Goal: Task Accomplishment & Management: Complete application form

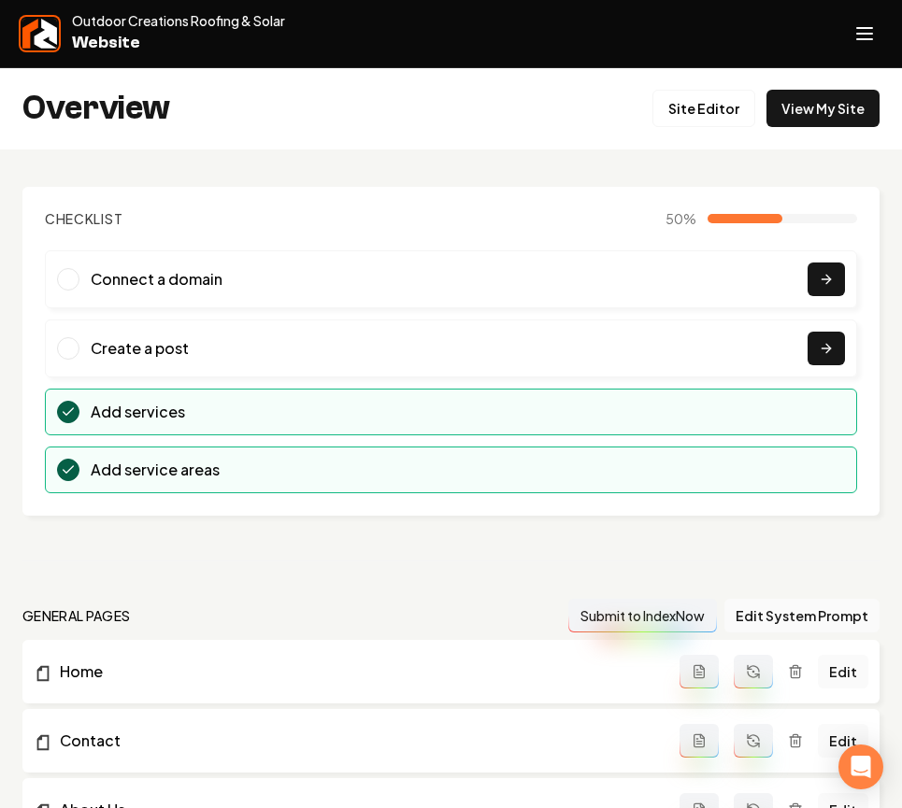
click at [26, 34] on img at bounding box center [39, 34] width 35 height 30
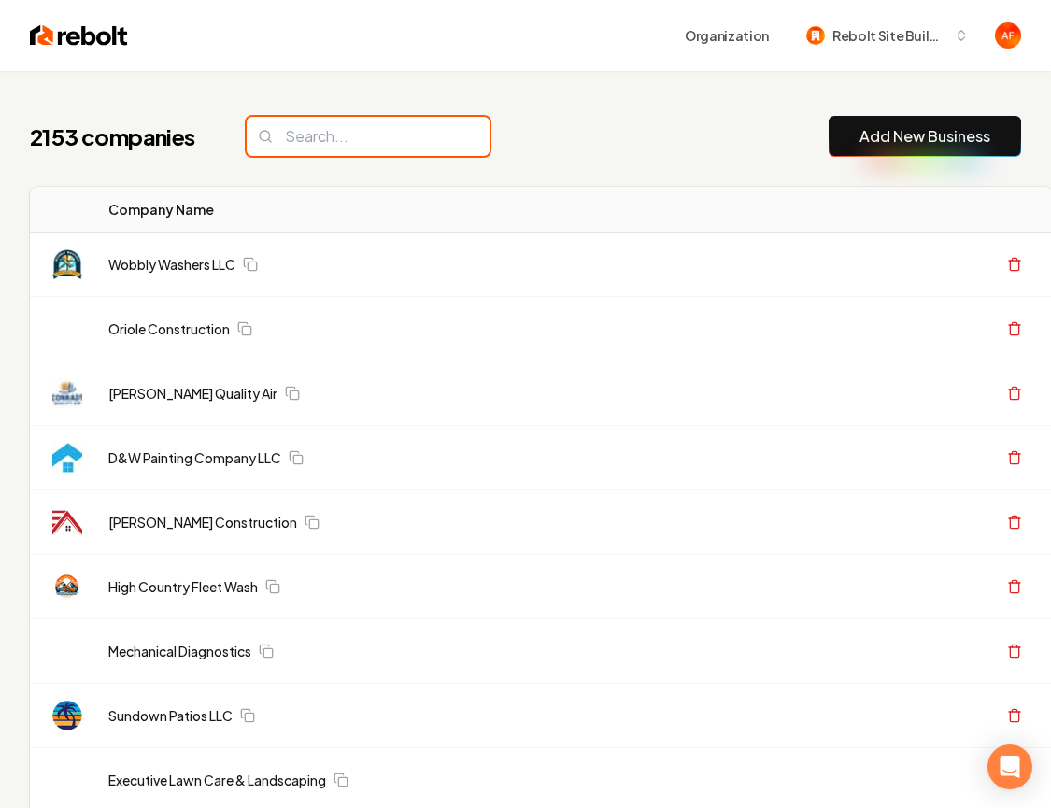
click at [304, 146] on input "search" at bounding box center [368, 136] width 243 height 39
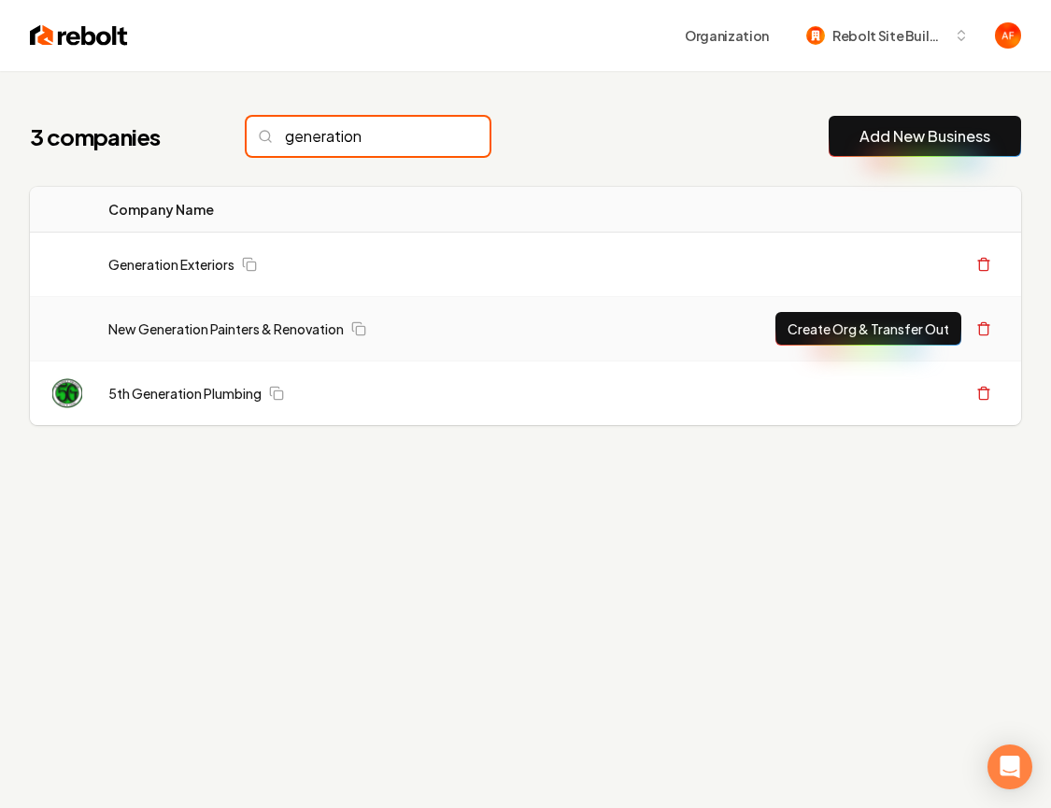
type input "generation"
click at [789, 318] on button "Create Org & Transfer Out" at bounding box center [869, 329] width 186 height 34
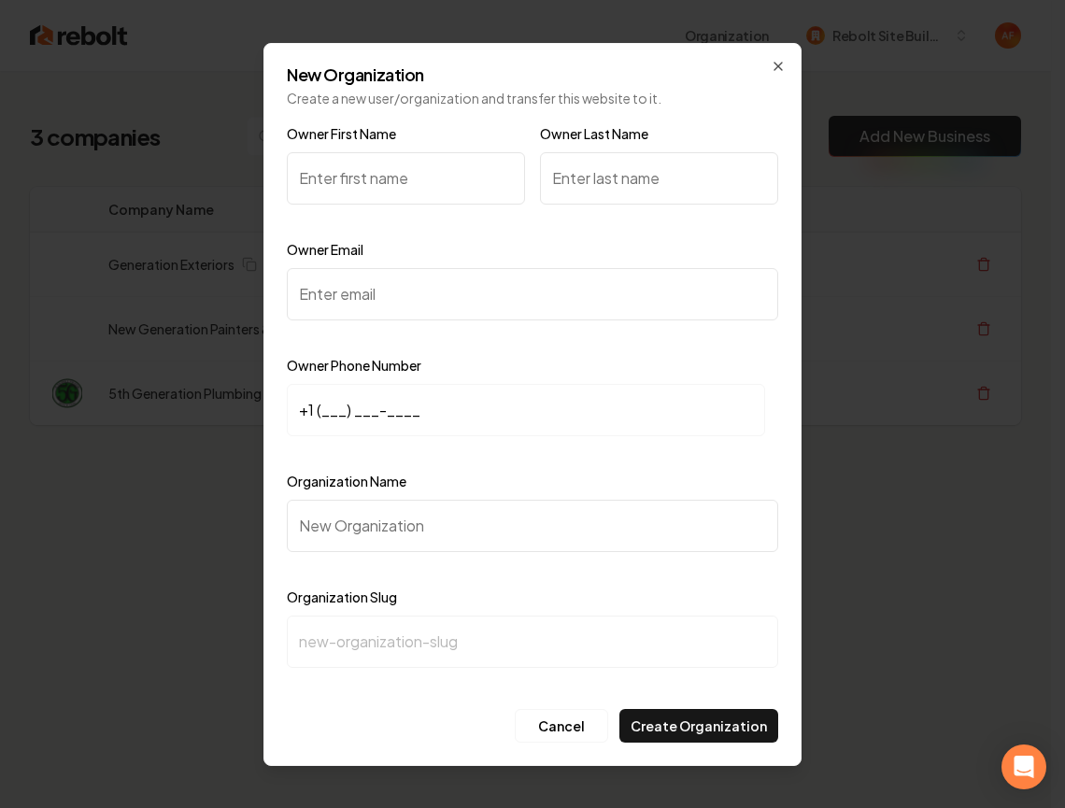
click at [379, 176] on input "Owner First Name" at bounding box center [406, 178] width 238 height 52
type input "Travis"
click at [591, 189] on input "Owner Last Name" at bounding box center [659, 178] width 238 height 52
type input "Byrd"
click at [392, 304] on input "Owner Email" at bounding box center [532, 294] width 491 height 52
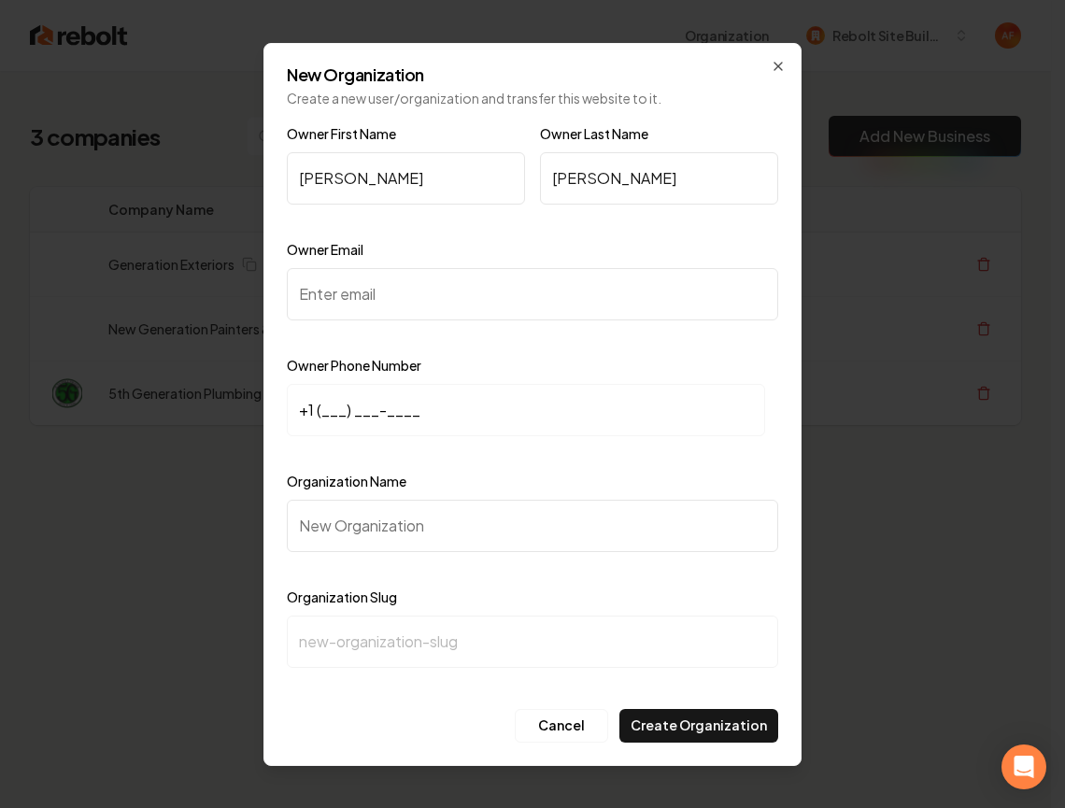
click at [392, 304] on input "Owner Email" at bounding box center [532, 294] width 491 height 52
paste input "info@generationroof.com"
type input "info@generationroof.com"
click at [318, 411] on input "+1 (___) ___-____" at bounding box center [526, 410] width 478 height 52
paste input "214) 542-8734"
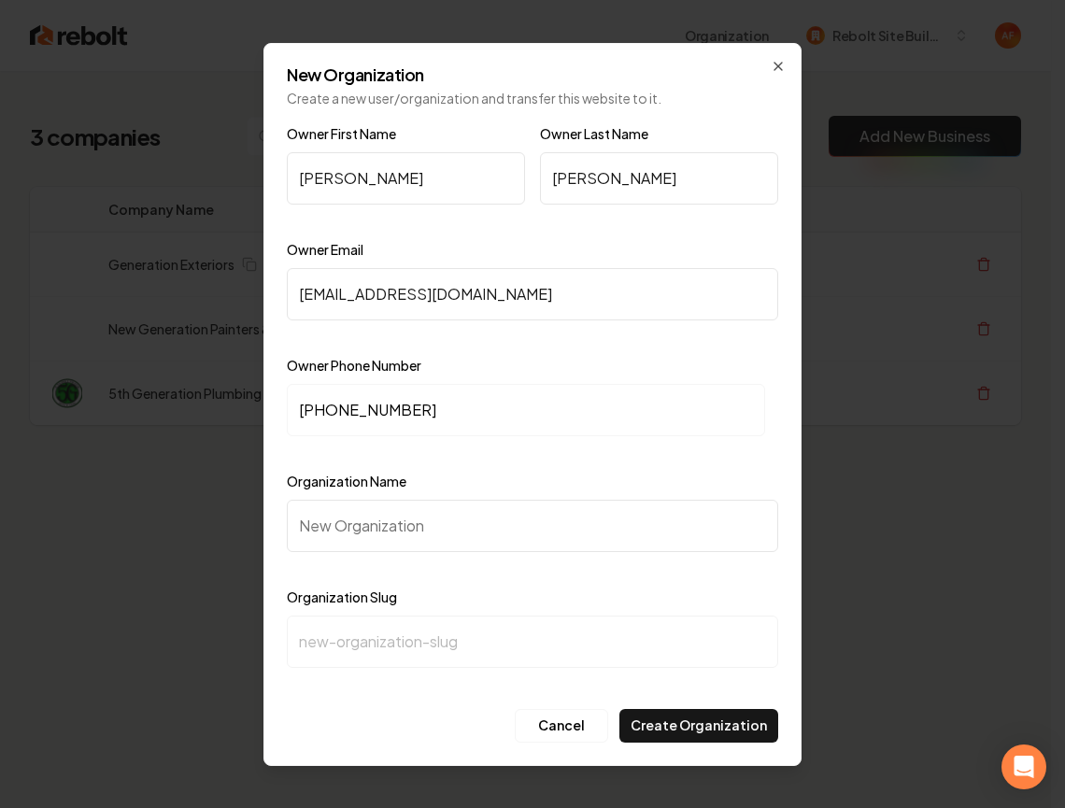
type input "+1 (214) 542-8734"
click at [366, 543] on input "Organization Name" at bounding box center [532, 526] width 491 height 52
paste input "Generation Roofing and Construction Group Roofing"
type input "Generation Roofing and Construction Group Roofing"
type input "generation-roofing-and-construction-group-roofing"
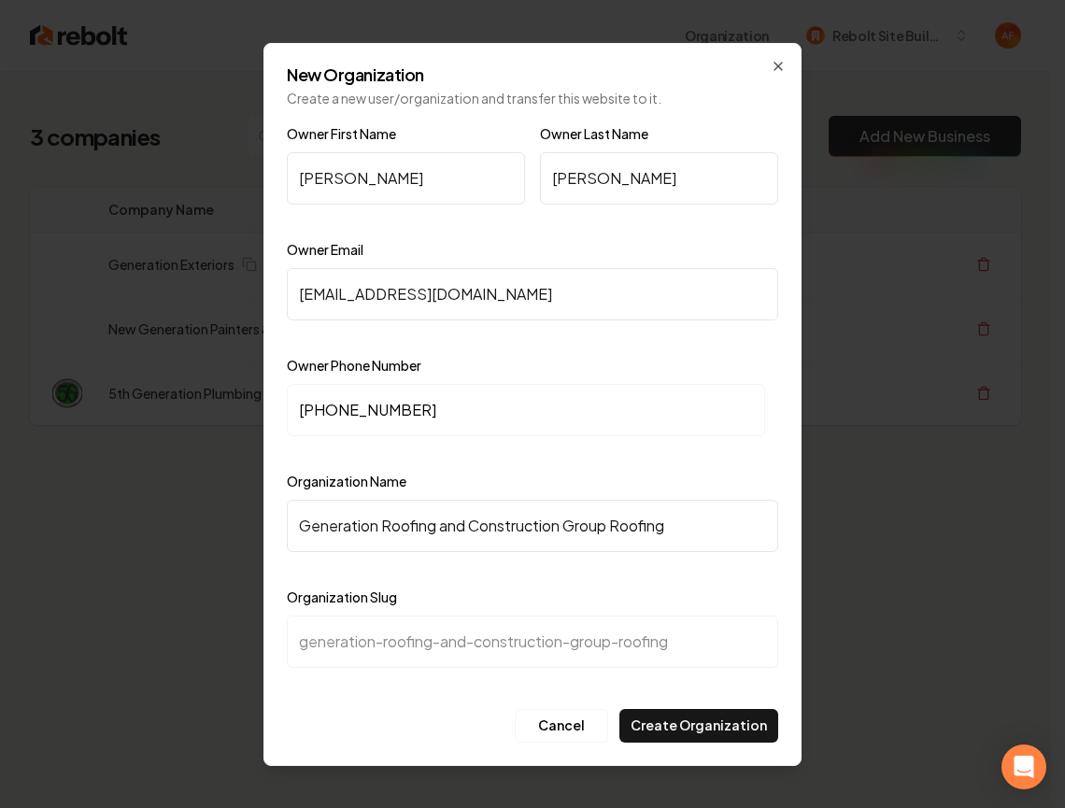
drag, startPoint x: 686, startPoint y: 532, endPoint x: 617, endPoint y: 528, distance: 69.2
click at [617, 528] on input "Generation Roofing and Construction Group Roofing" at bounding box center [532, 526] width 491 height 52
type input "Generation Roofing and Construction Group"
type input "generation-roofing-and-construction-group"
click at [636, 246] on div "Owner Email info@generationroof.com" at bounding box center [532, 292] width 491 height 108
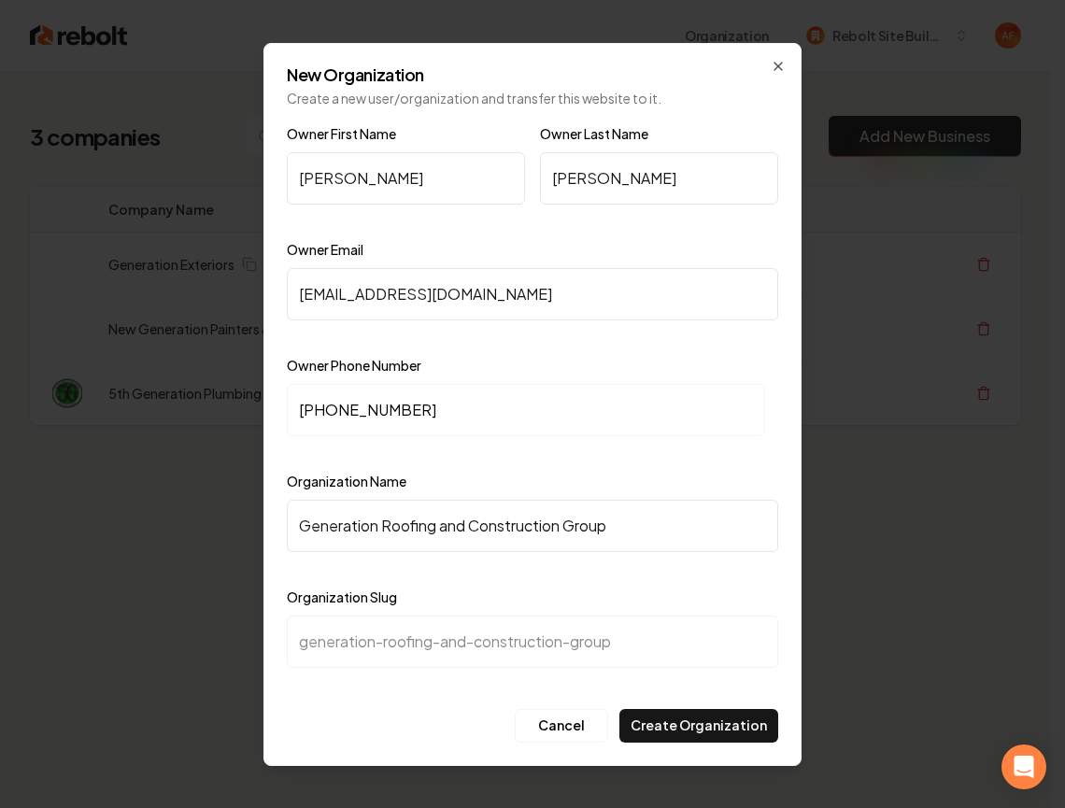
click at [631, 478] on div "Organization Name Generation Roofing and Construction Group" at bounding box center [532, 524] width 491 height 108
click at [651, 228] on div at bounding box center [659, 221] width 238 height 19
click at [695, 693] on div "Owner First Name Travis Owner Last Name Byrd Owner Email info@generationroof.co…" at bounding box center [532, 411] width 491 height 579
click at [700, 724] on button "Create Organization" at bounding box center [698, 726] width 159 height 34
drag, startPoint x: 650, startPoint y: 531, endPoint x: 440, endPoint y: 517, distance: 210.7
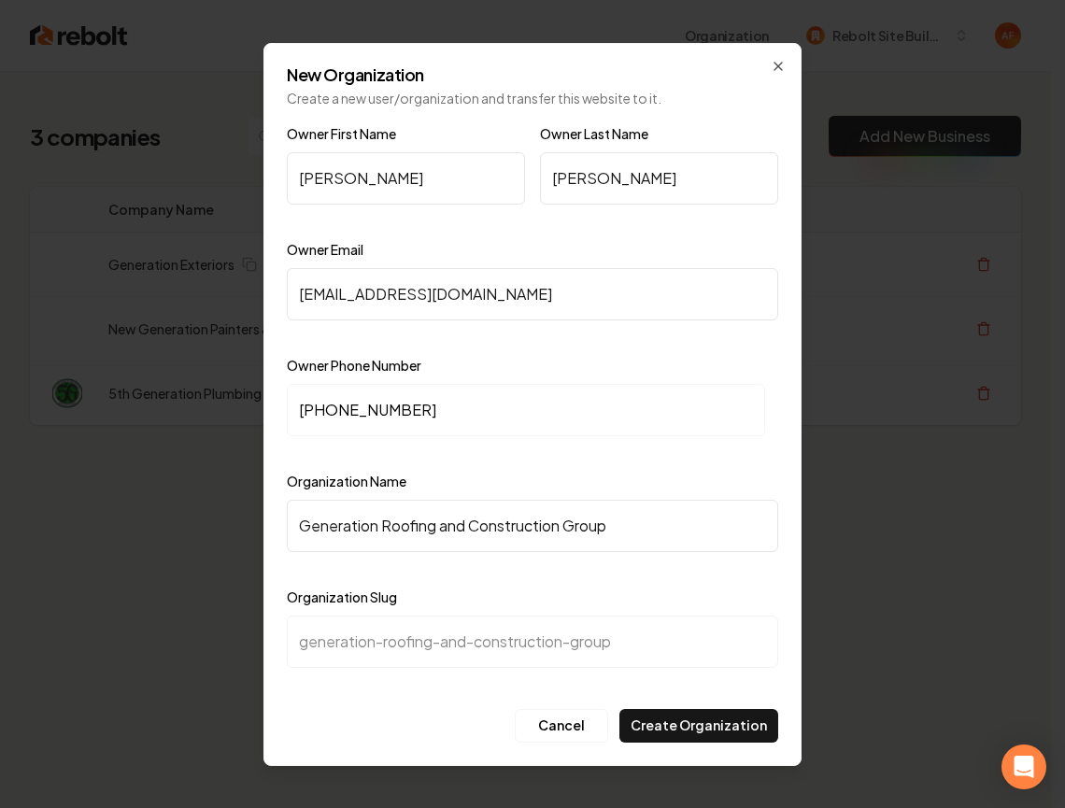
click at [440, 517] on input "Generation Roofing and Construction Group" at bounding box center [532, 526] width 491 height 52
type input "Generation Roofing g"
type input "generation-roofing-g"
type input "Generation Roofing gr"
type input "generation-roofing-gr"
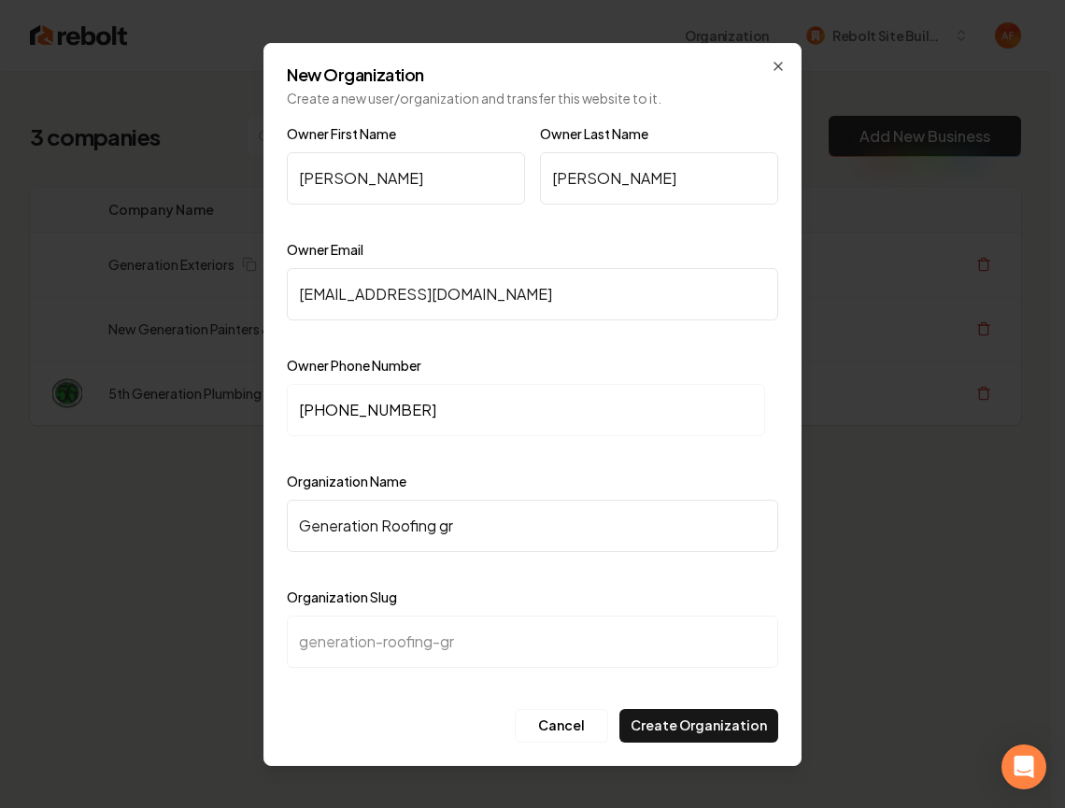
type input "Generation Roofing gro"
type input "generation-roofing-gro"
type input "Generation Roofing grou"
type input "generation-roofing-grou"
type input "Generation Roofing group"
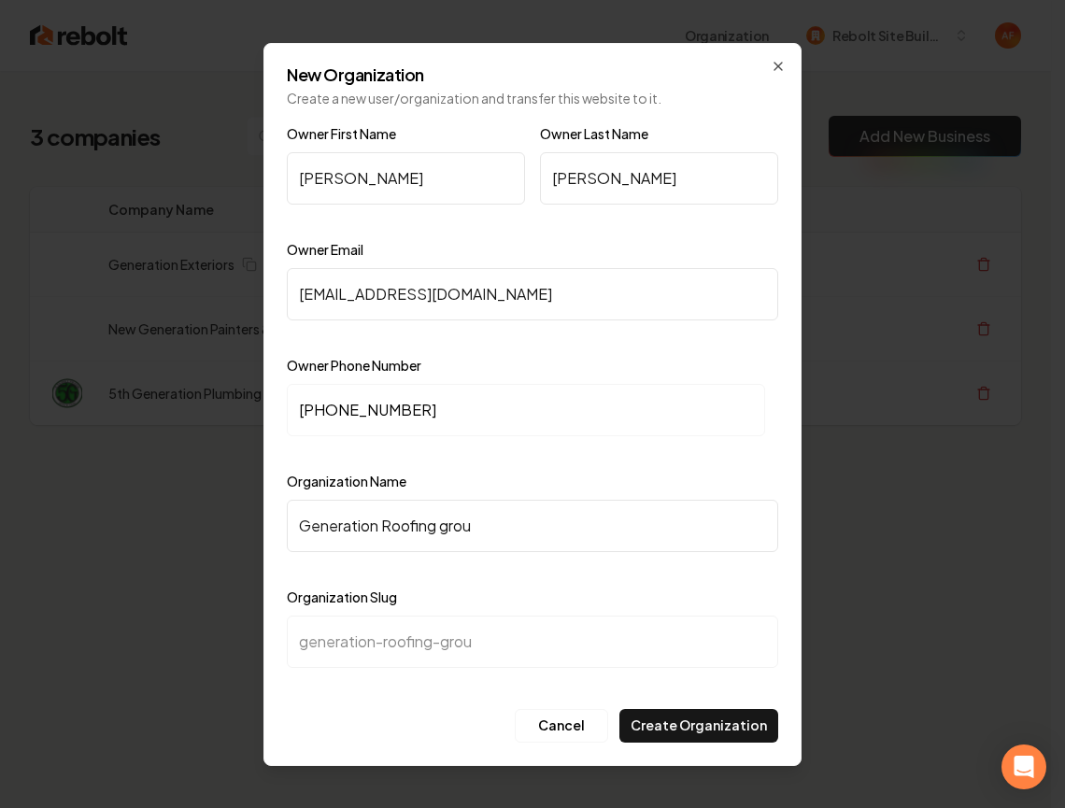
type input "generation-roofing-group"
click at [449, 527] on input "Generation Roofing group" at bounding box center [532, 526] width 491 height 52
type input "Generation Roofing roup"
type input "generation-roofing-roup"
type input "Generation Roofing Rroup"
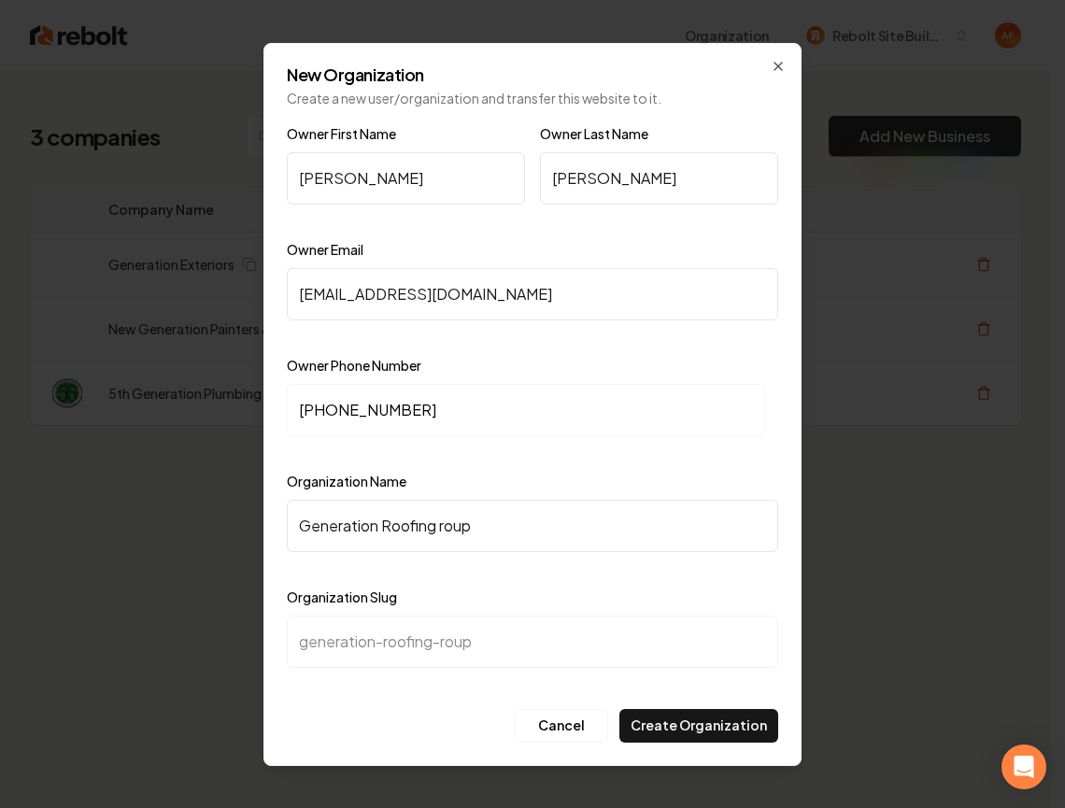
type input "generation-roofing-rroup"
type input "Generation Roofing roup"
type input "generation-roofing-roup"
type input "Generation Roofing Group"
type input "generation-roofing-group"
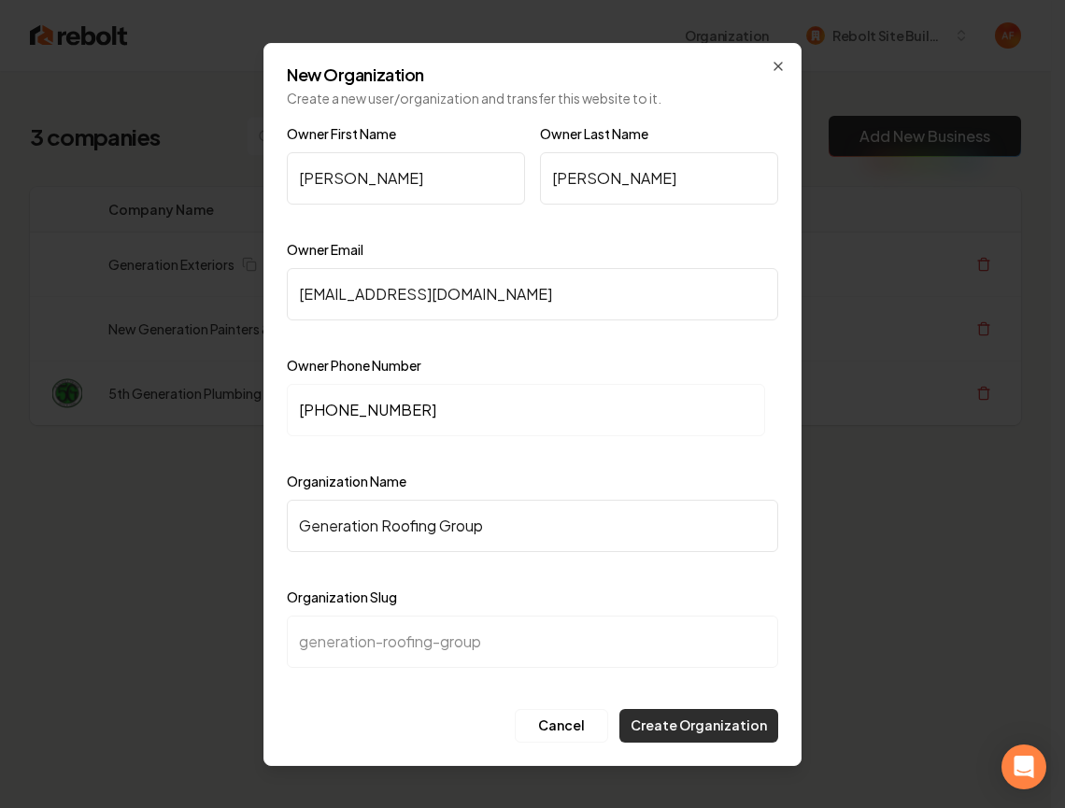
type input "Generation Roofing Group"
click at [773, 721] on button "Create Organization" at bounding box center [698, 726] width 159 height 34
click at [775, 65] on icon "button" at bounding box center [778, 66] width 15 height 15
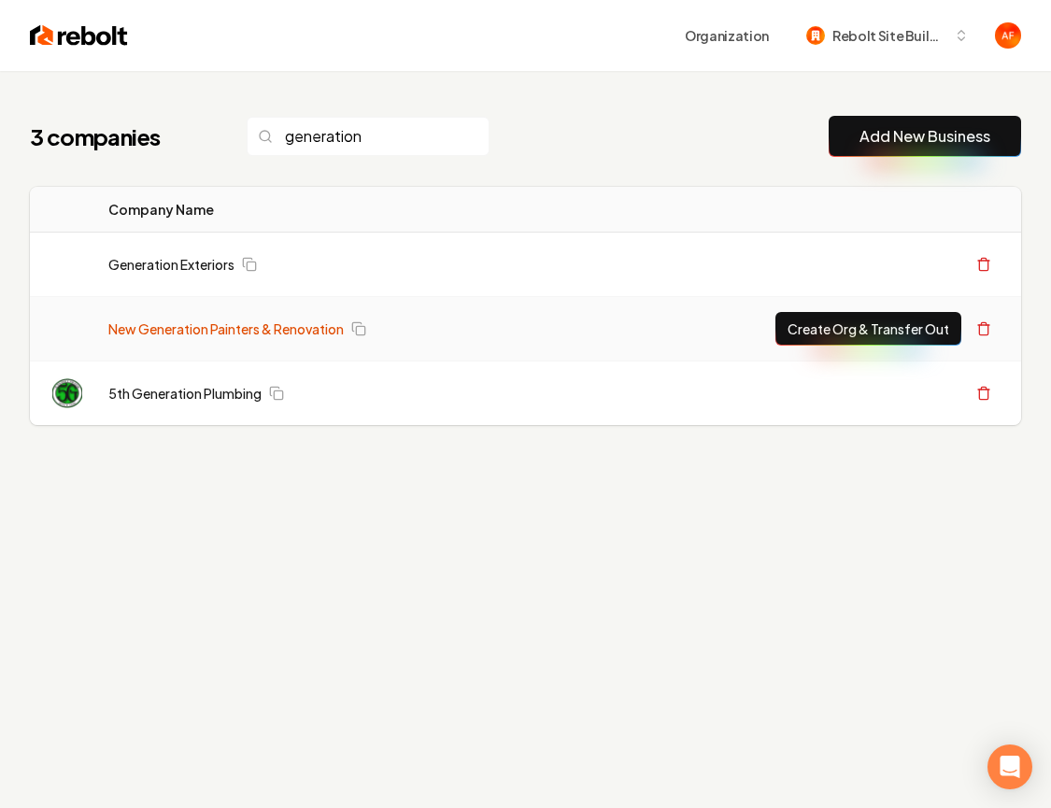
click at [223, 329] on link "New Generation Painters & Renovation" at bounding box center [225, 329] width 235 height 19
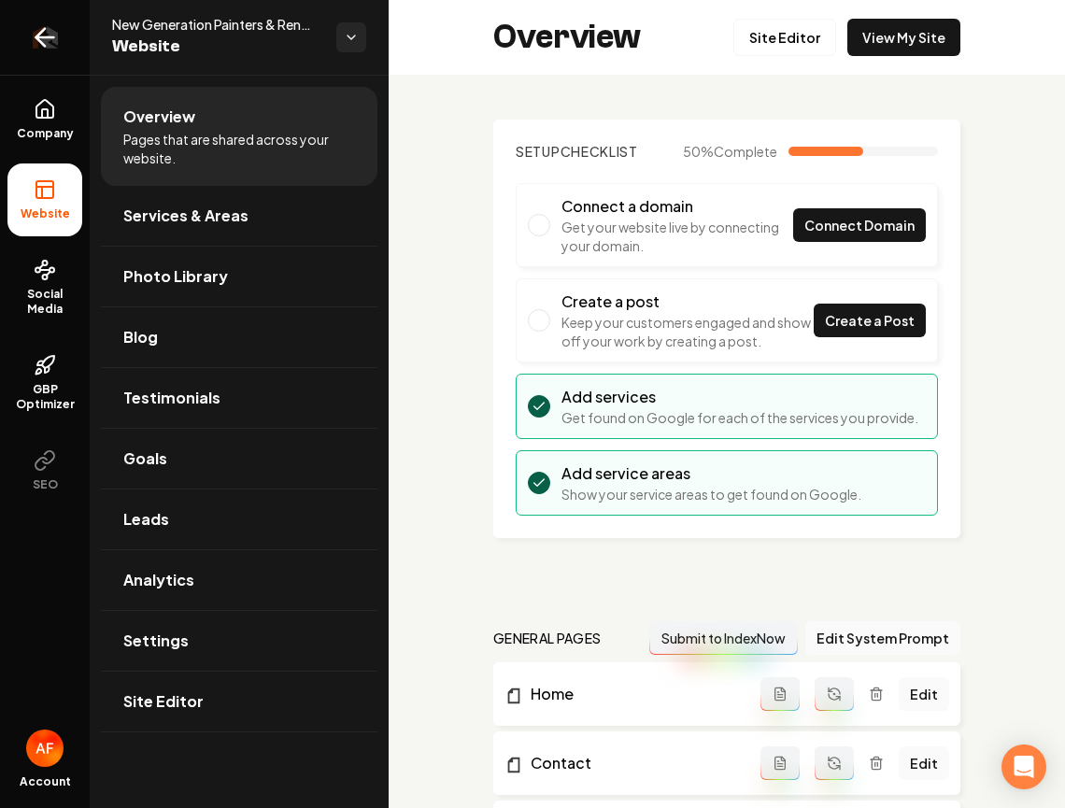
click at [29, 36] on link "Return to dashboard" at bounding box center [45, 37] width 90 height 75
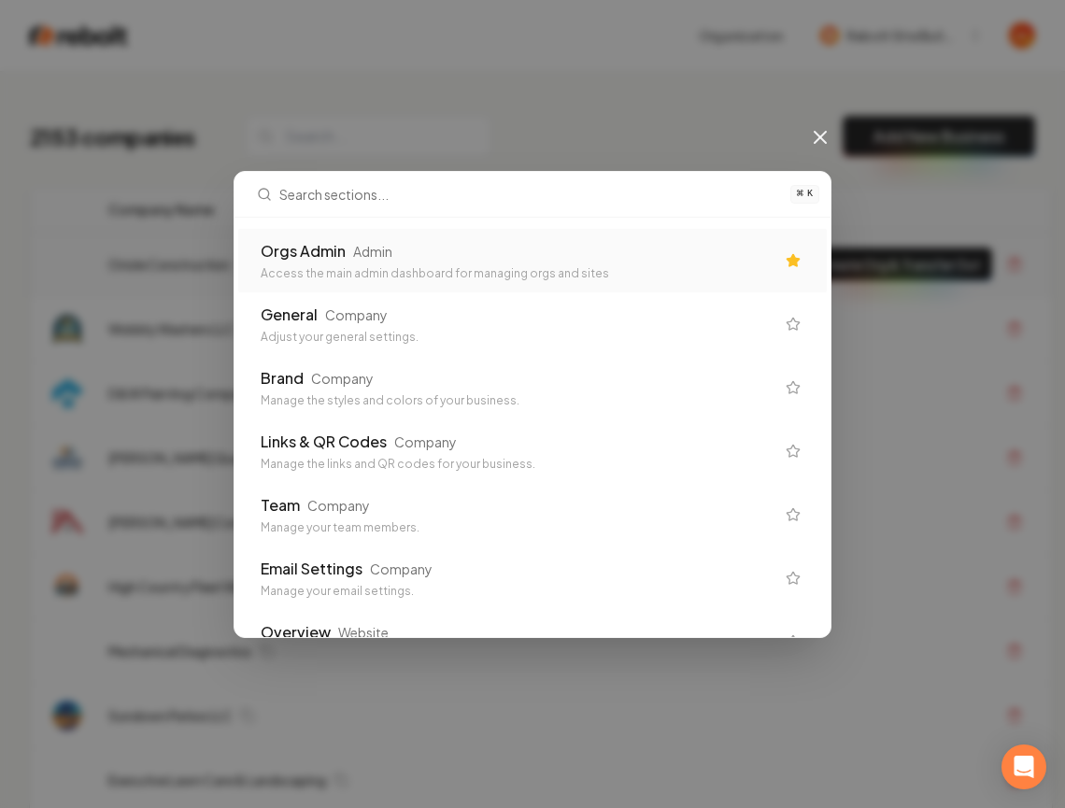
click at [457, 252] on div "Orgs Admin Admin" at bounding box center [518, 251] width 514 height 22
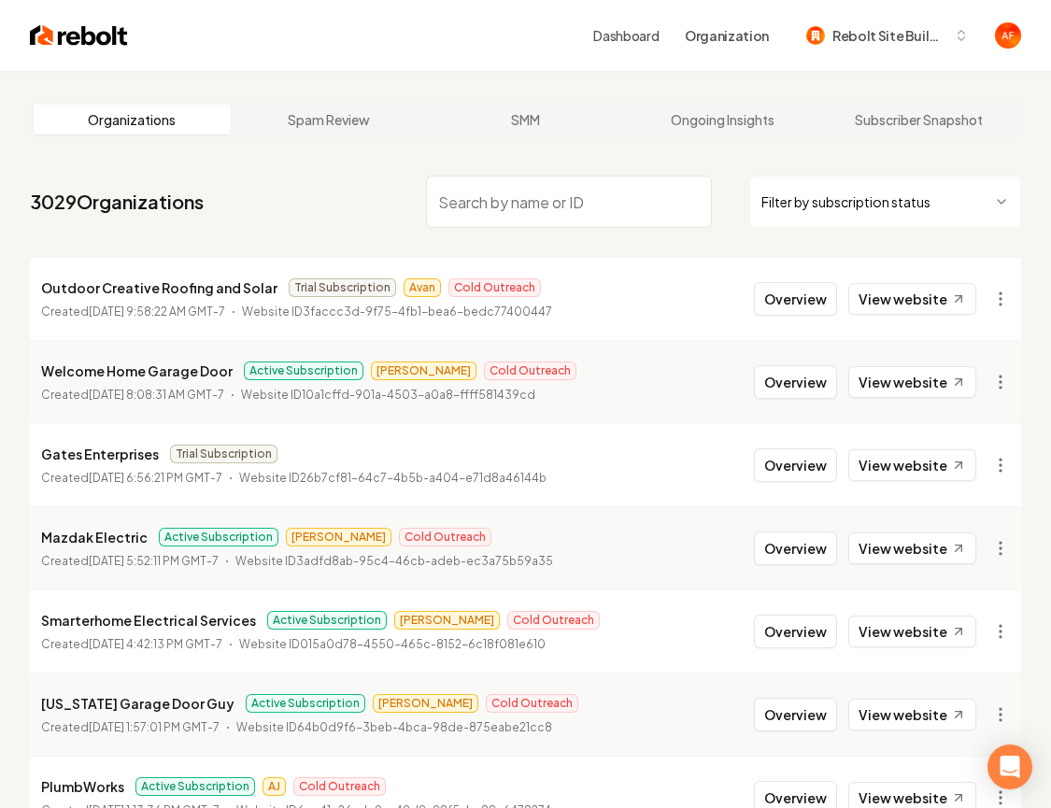
click at [512, 192] on input "search" at bounding box center [568, 202] width 285 height 52
click at [511, 198] on input "search" at bounding box center [568, 202] width 285 height 52
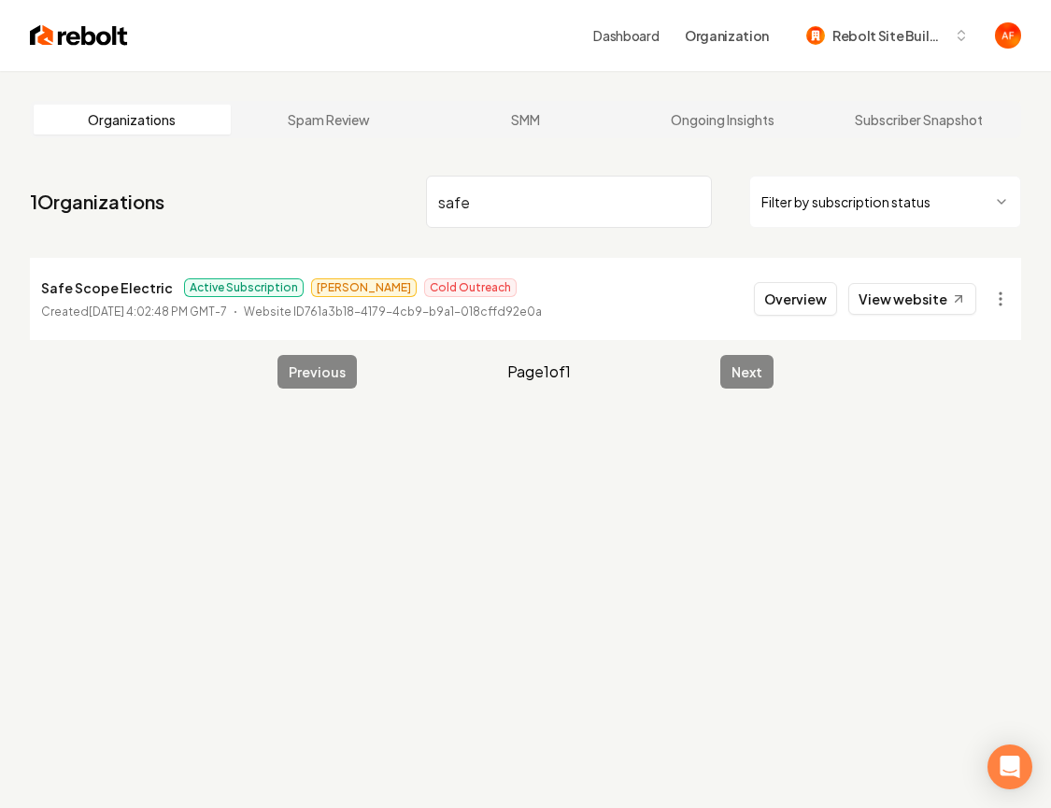
type input "safe"
click at [47, 10] on div "Dashboard Organization Rebolt Site Builder" at bounding box center [525, 35] width 1051 height 71
click at [55, 48] on img at bounding box center [79, 35] width 98 height 26
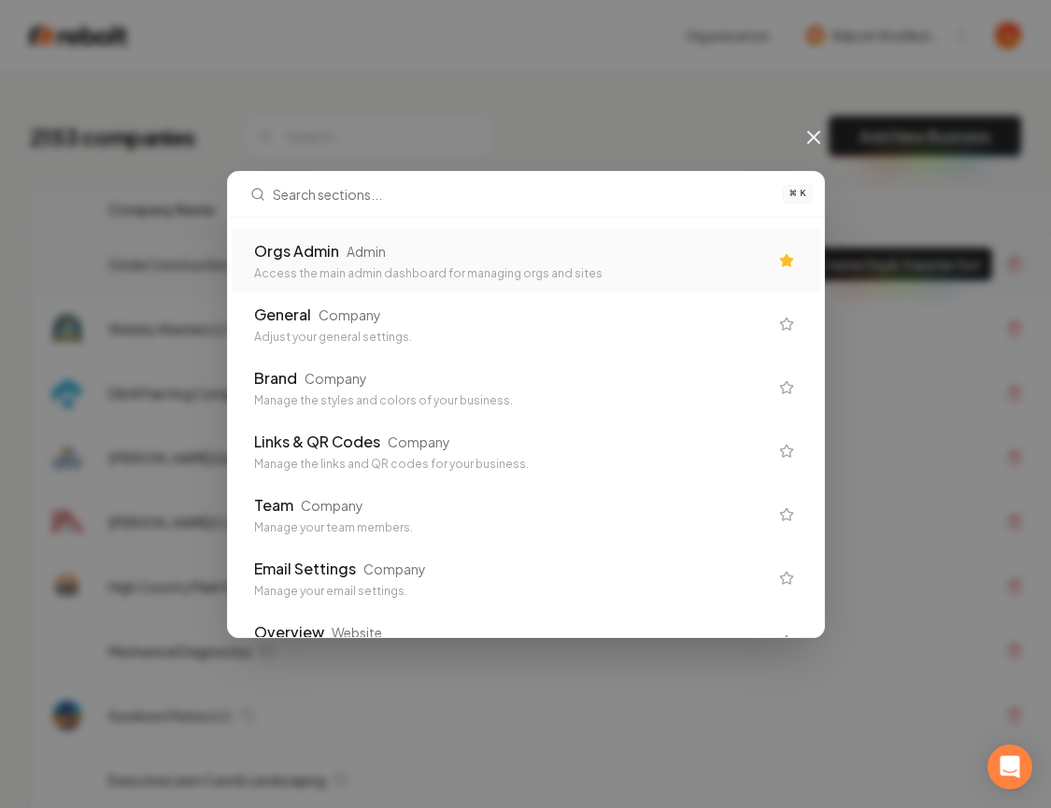
click at [419, 277] on div "Access the main admin dashboard for managing orgs and sites" at bounding box center [511, 273] width 514 height 15
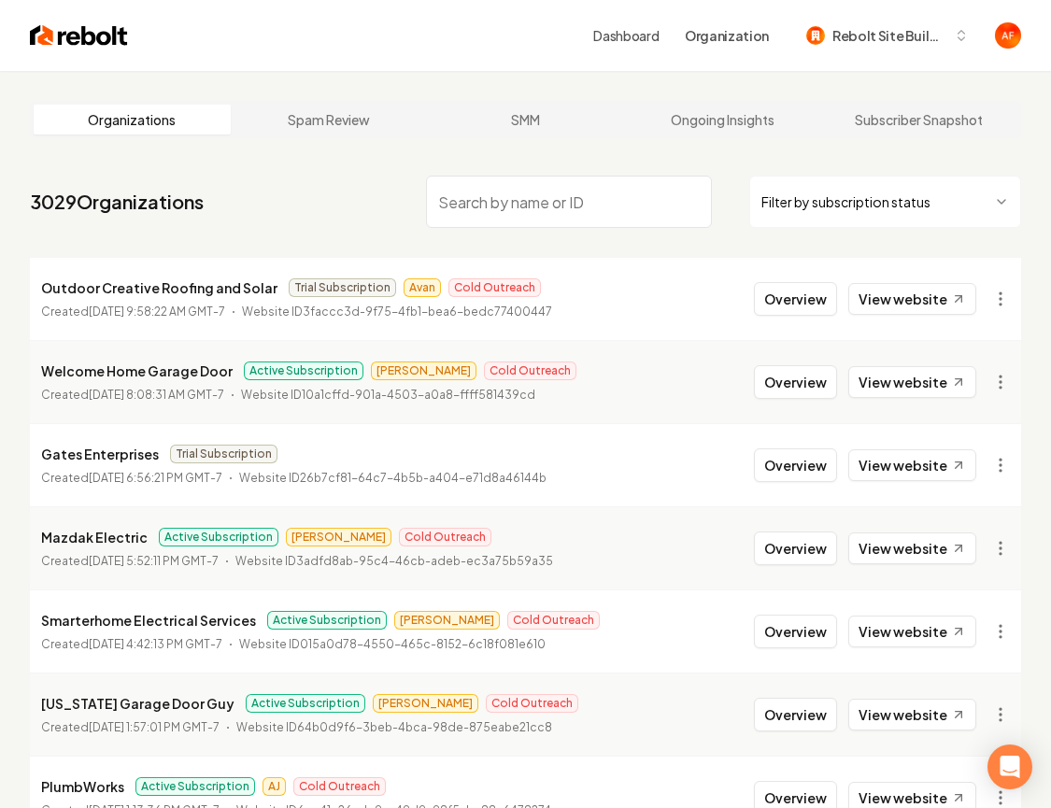
click at [480, 194] on input "search" at bounding box center [568, 202] width 285 height 52
click at [486, 202] on input "search" at bounding box center [568, 202] width 285 height 52
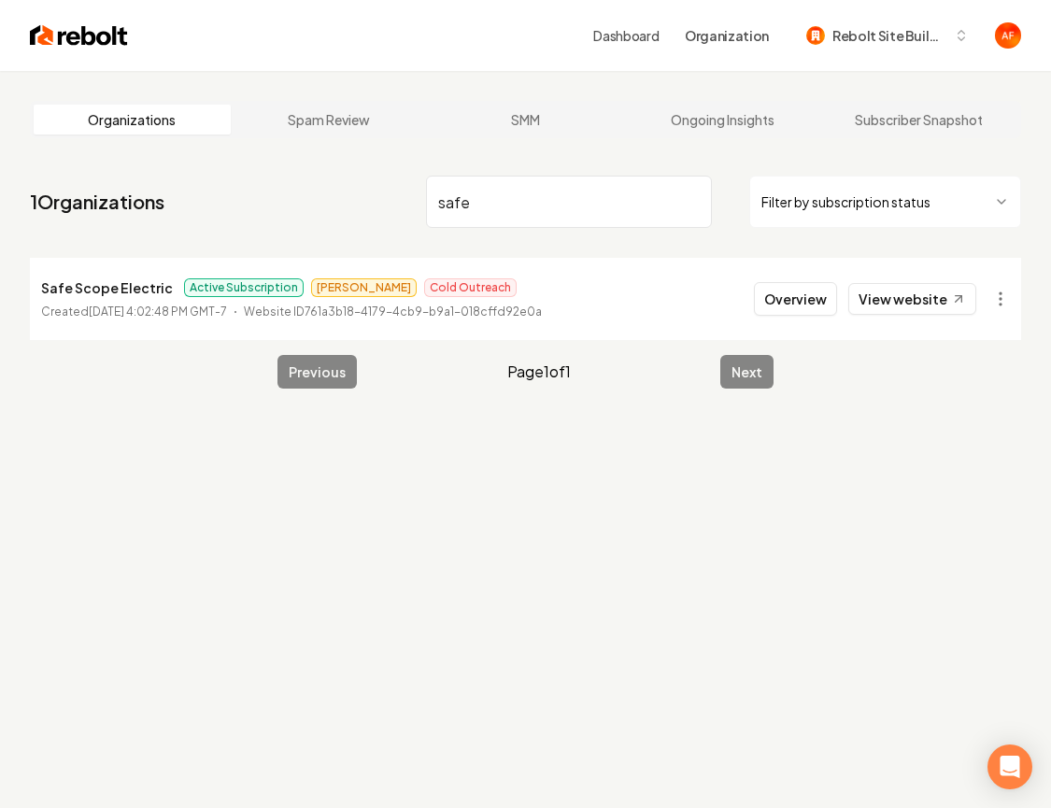
type input "safe"
click at [64, 42] on img at bounding box center [79, 35] width 98 height 26
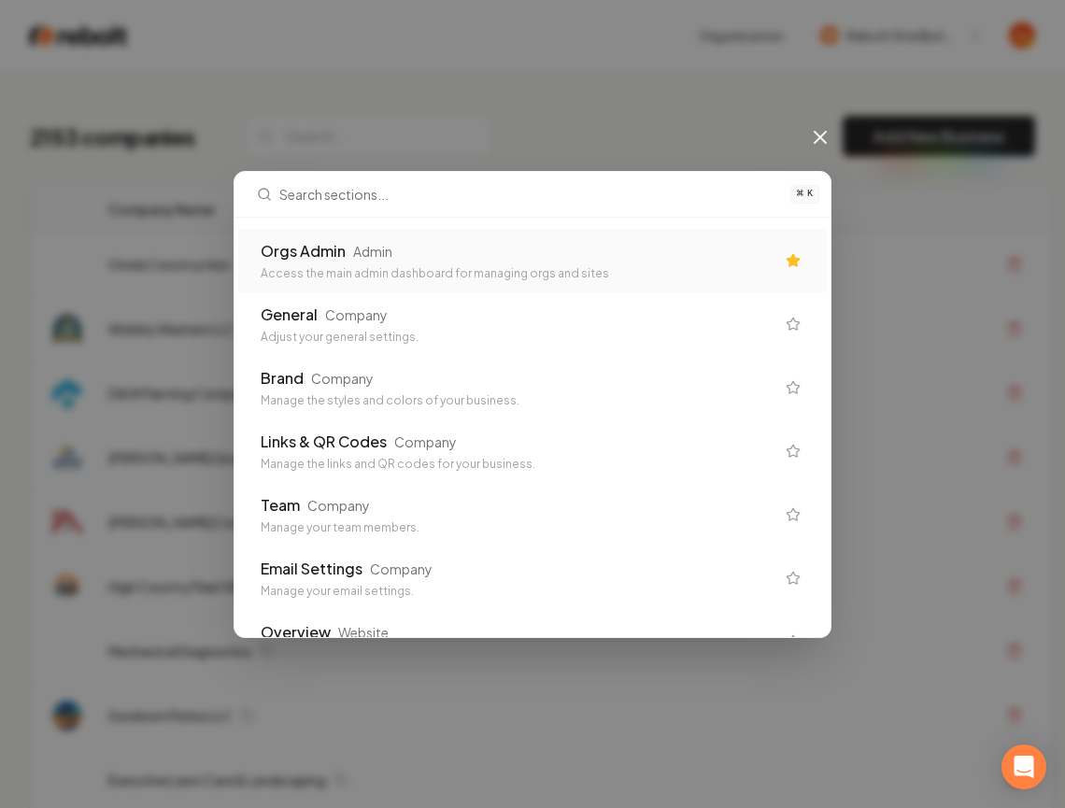
click at [470, 283] on div "Orgs Admin Admin Access the main admin dashboard for managing orgs and sites" at bounding box center [532, 261] width 589 height 64
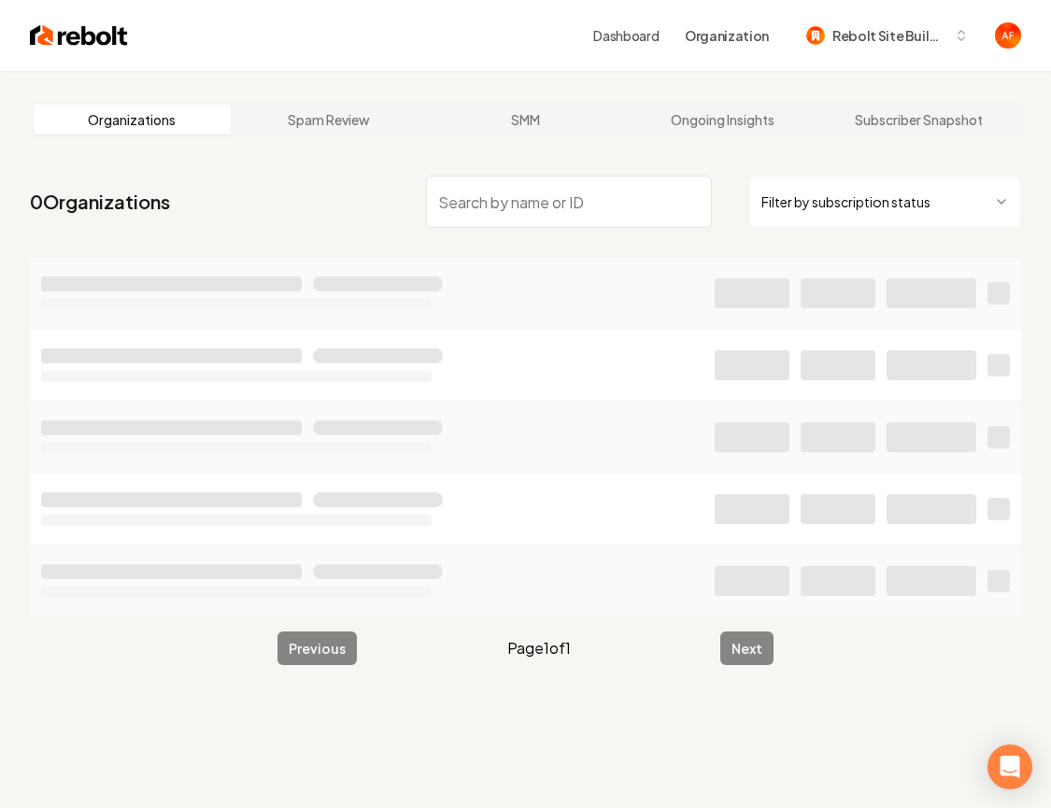
click at [505, 206] on input "search" at bounding box center [568, 202] width 285 height 52
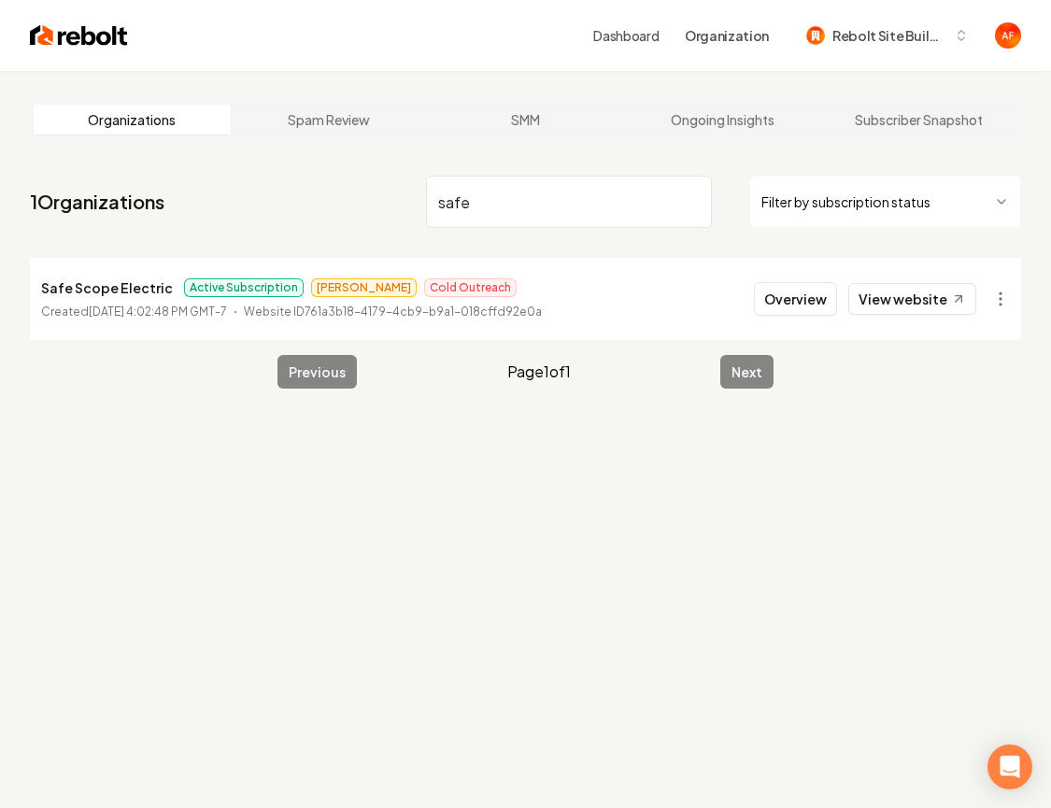
type input "safe"
click at [101, 36] on img at bounding box center [79, 35] width 98 height 26
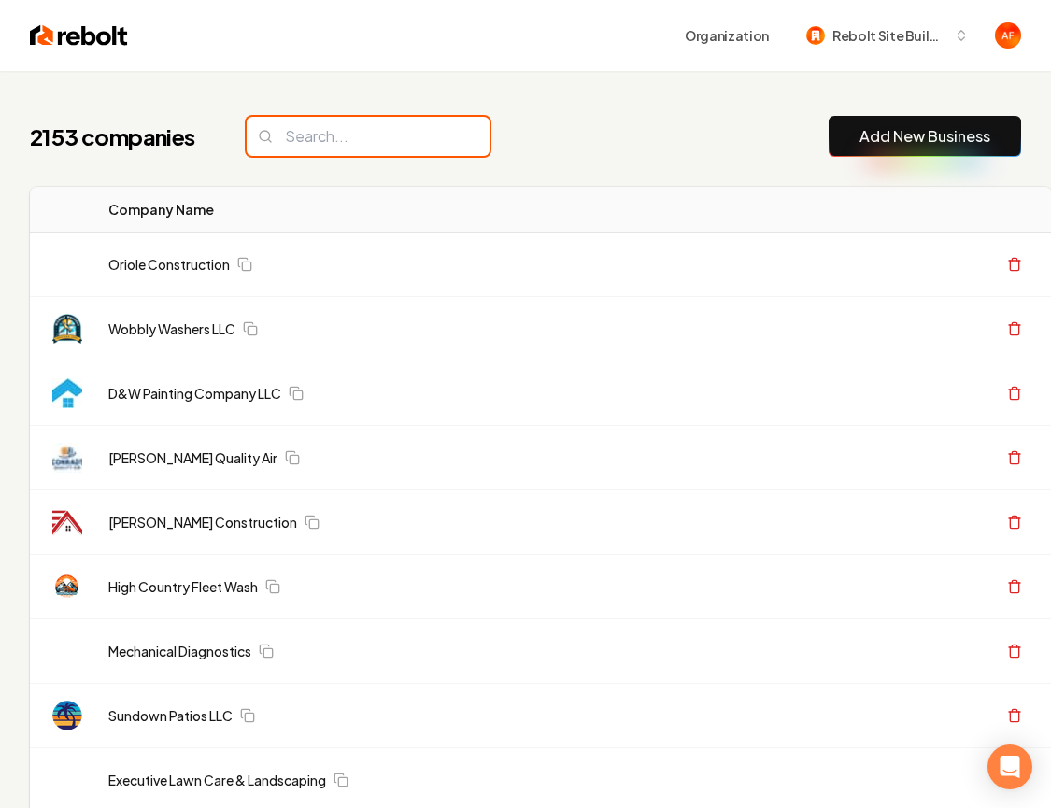
click at [397, 147] on input "search" at bounding box center [368, 136] width 243 height 39
click at [397, 142] on input "search" at bounding box center [368, 136] width 243 height 39
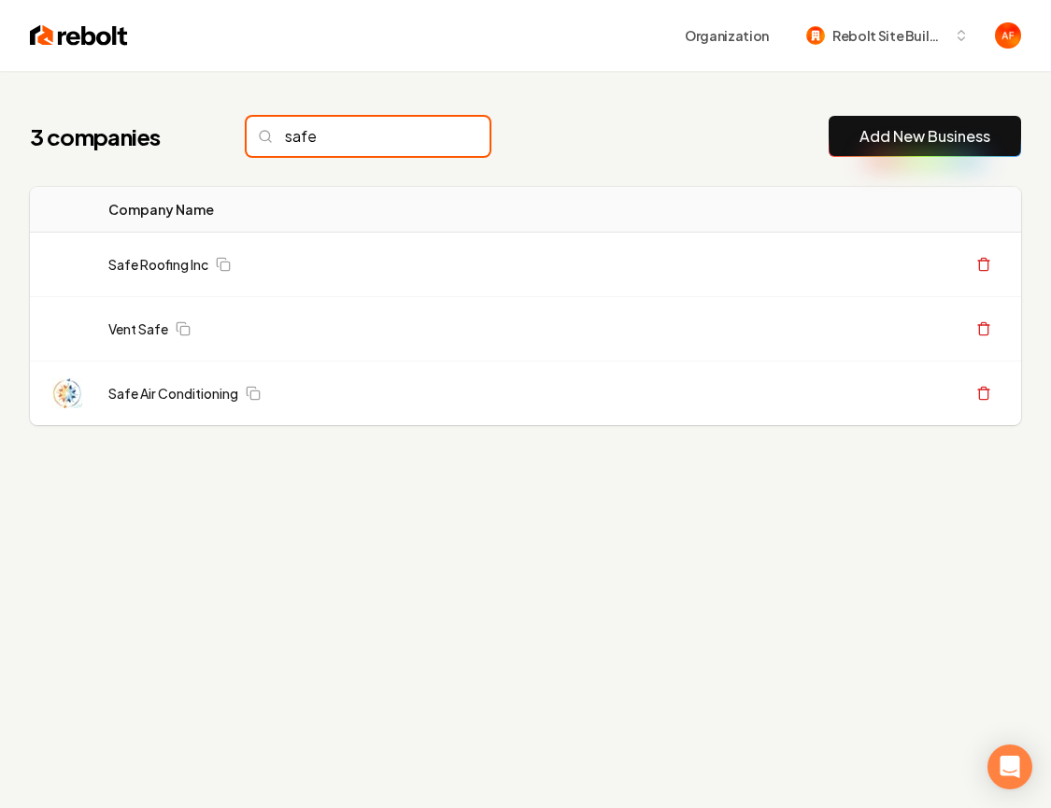
type input "safe"
click at [436, 141] on input "safe" at bounding box center [368, 136] width 243 height 39
drag, startPoint x: 70, startPoint y: 59, endPoint x: 57, endPoint y: 44, distance: 19.9
click at [60, 49] on div "Organization Rebolt Site Builder" at bounding box center [525, 35] width 1051 height 71
click at [57, 44] on img at bounding box center [79, 35] width 98 height 26
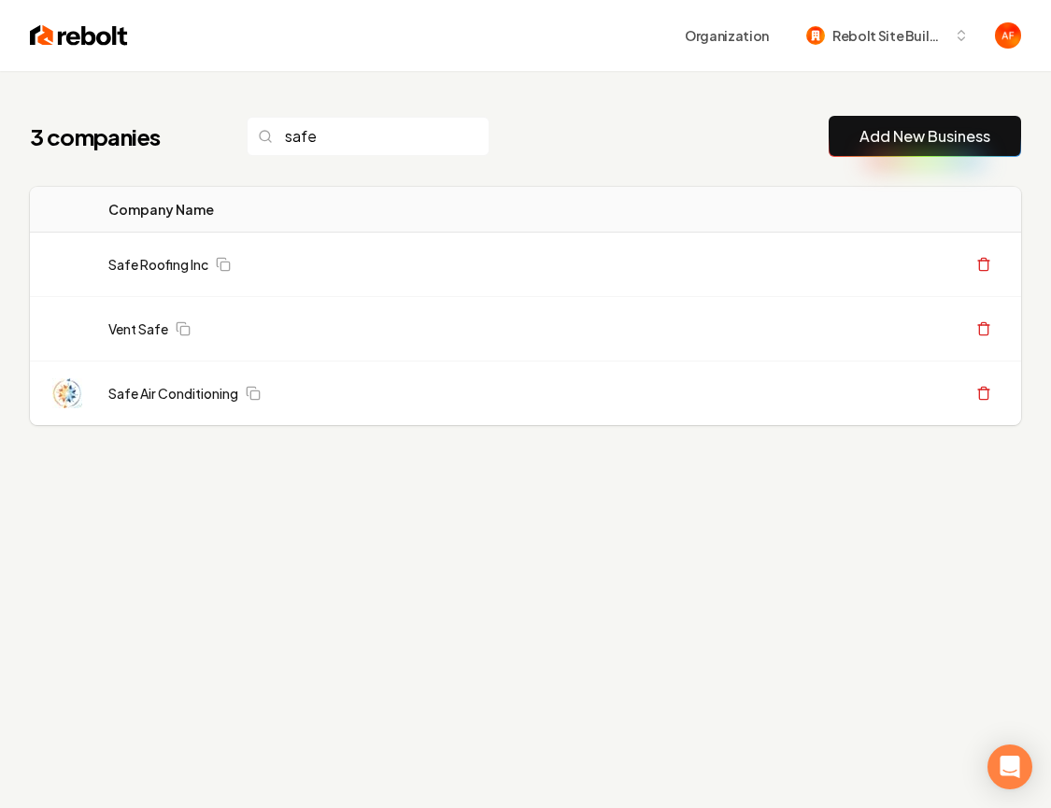
click at [639, 139] on div "3 companies safe Add New Business" at bounding box center [525, 136] width 991 height 41
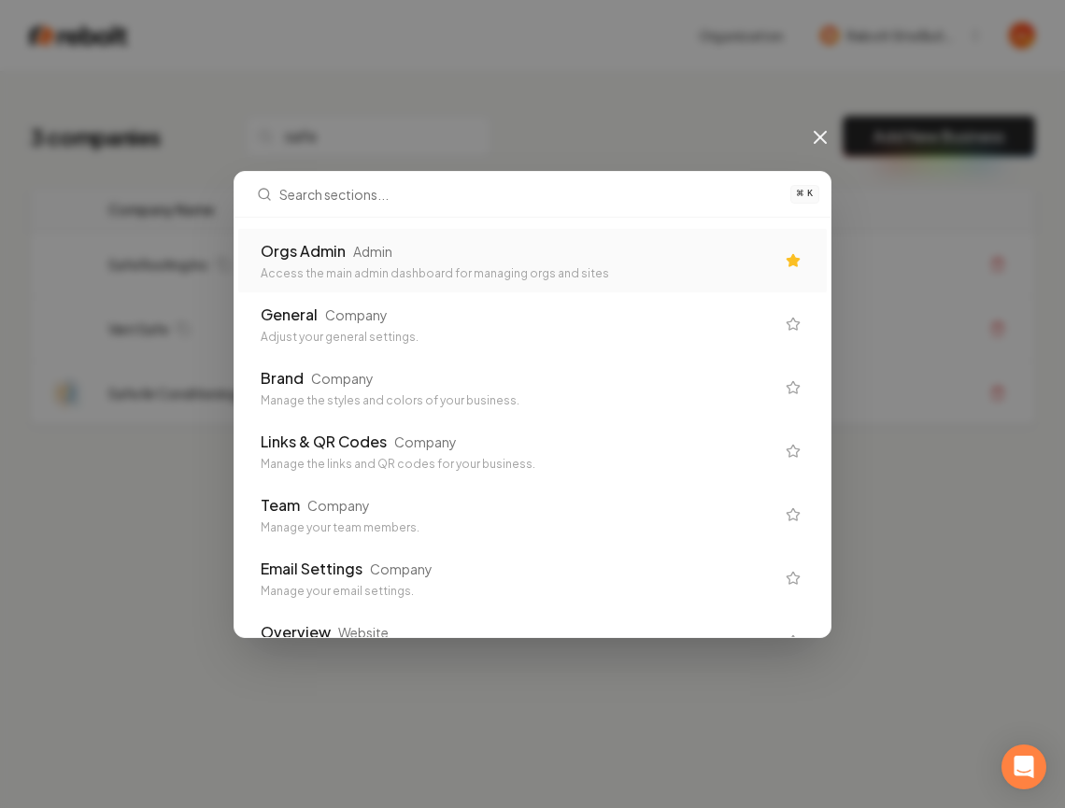
click at [550, 241] on div "Orgs Admin Admin" at bounding box center [518, 251] width 514 height 22
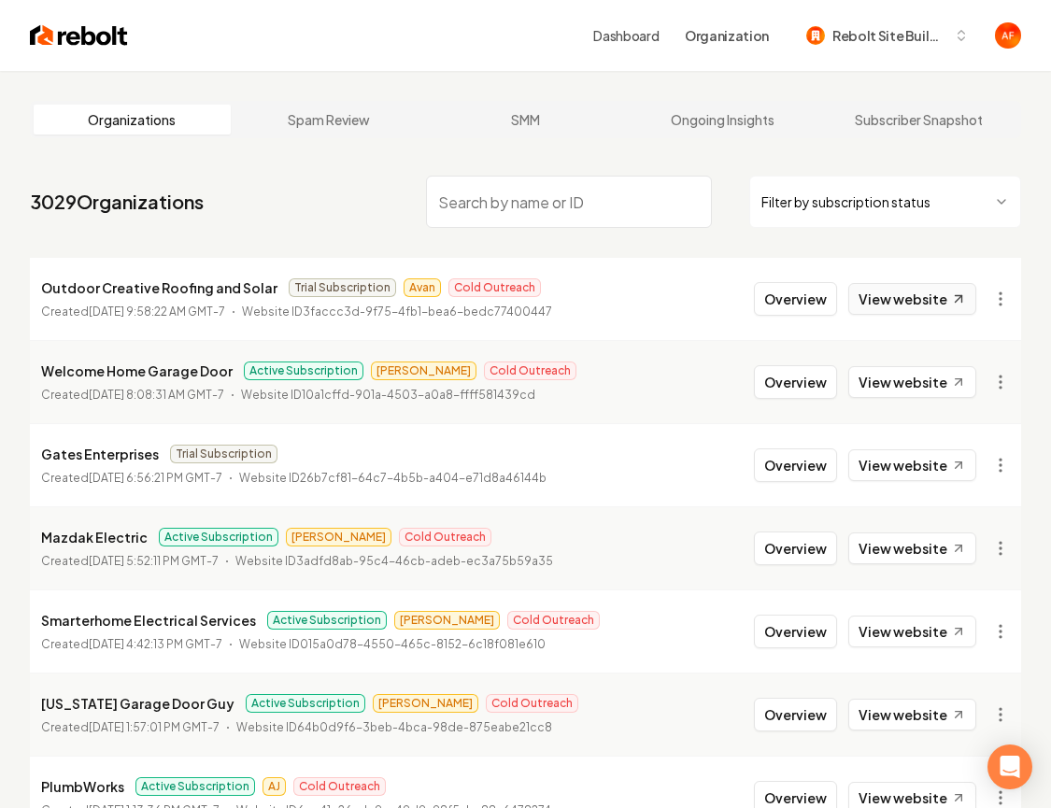
click at [928, 298] on link "View website" at bounding box center [912, 299] width 128 height 32
click at [929, 301] on link "View website" at bounding box center [912, 299] width 128 height 32
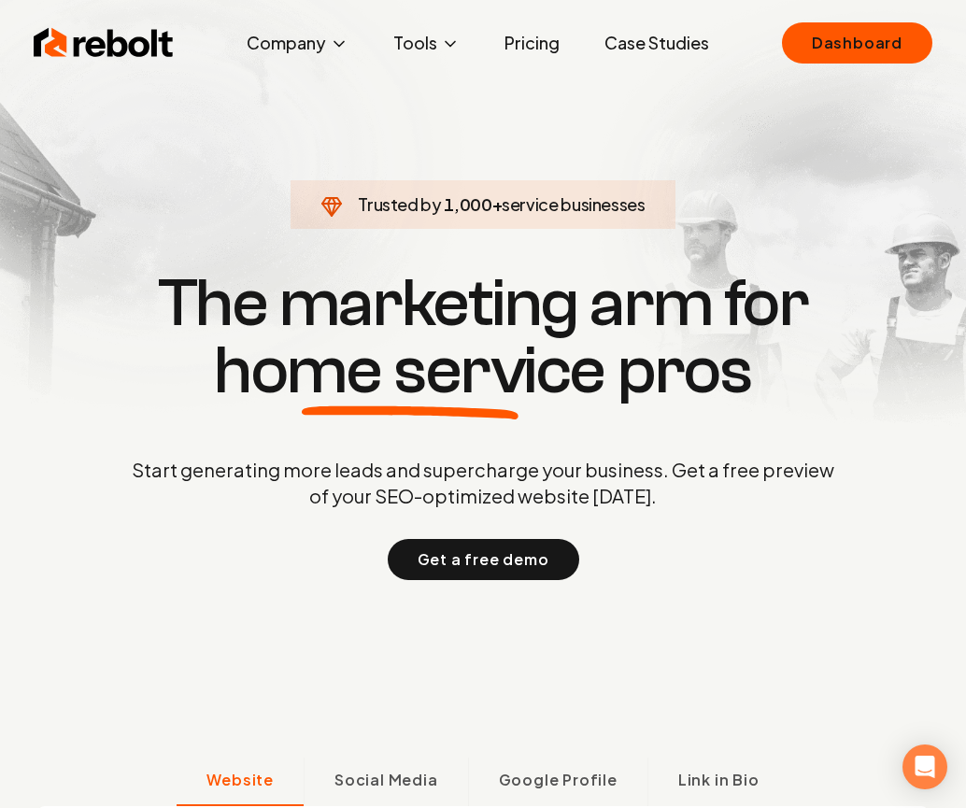
click at [881, 315] on h1 "The marketing arm for home service pros" at bounding box center [483, 337] width 897 height 135
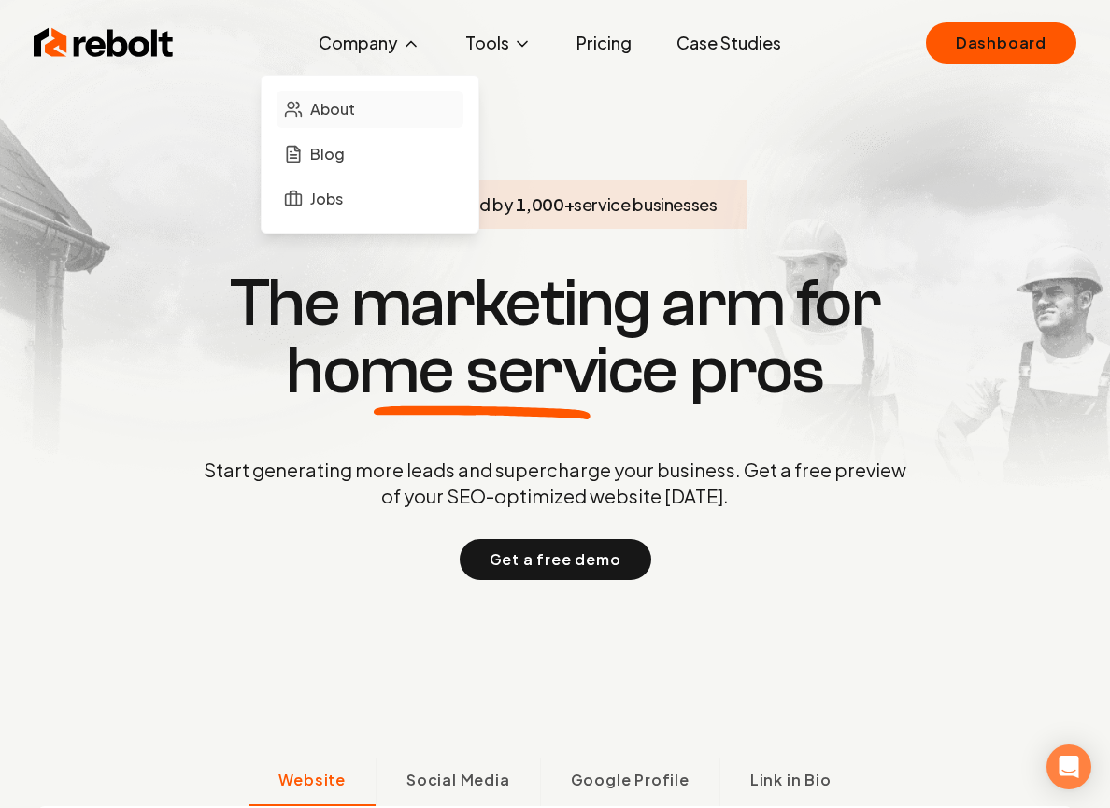
click at [356, 111] on link "About" at bounding box center [370, 109] width 187 height 37
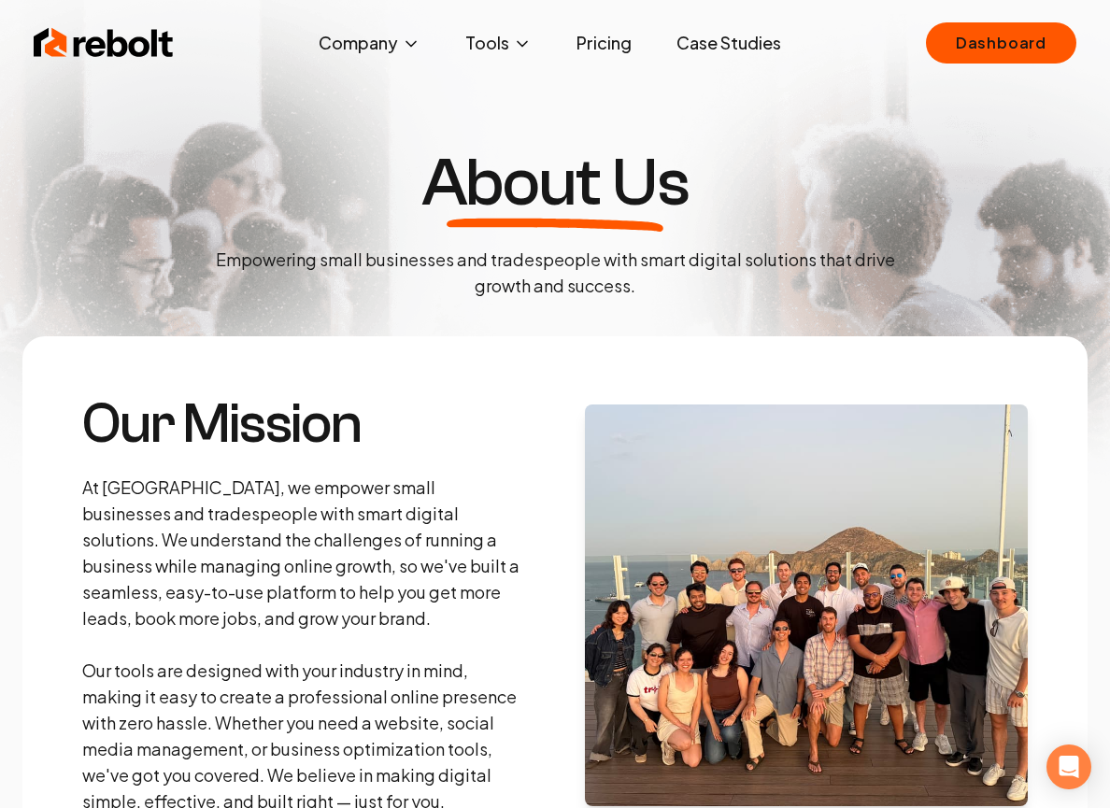
click at [735, 48] on link "Case Studies" at bounding box center [729, 42] width 135 height 37
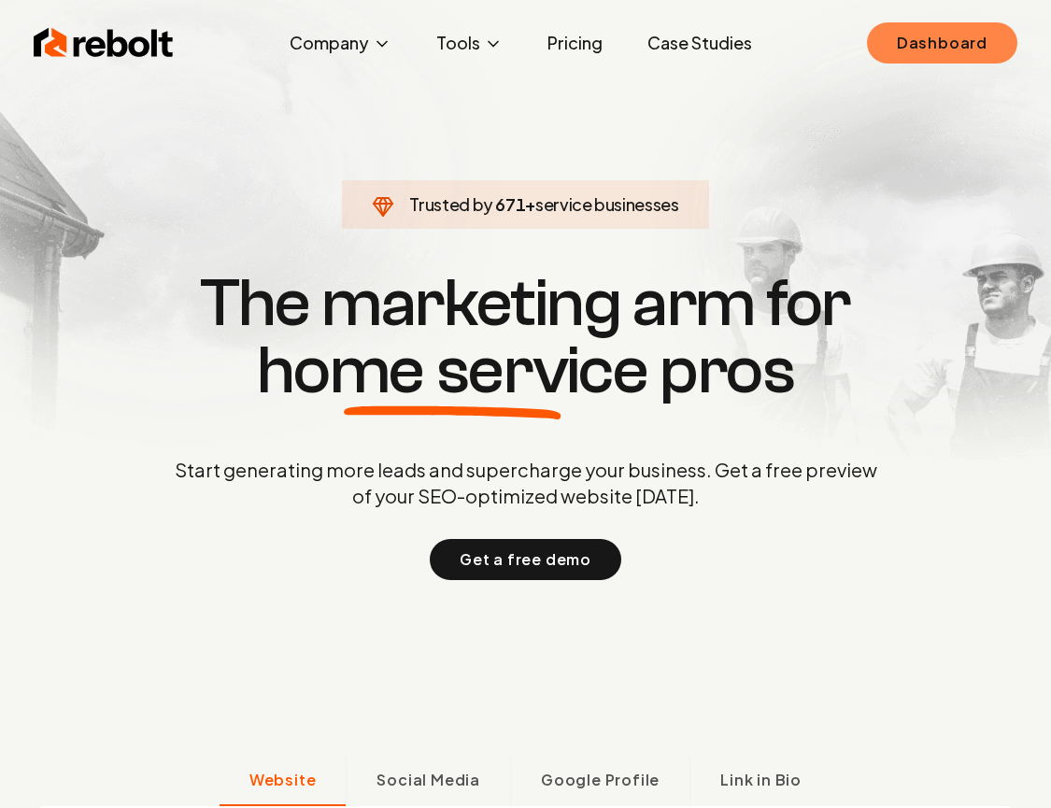
click at [948, 48] on link "Dashboard" at bounding box center [942, 42] width 150 height 41
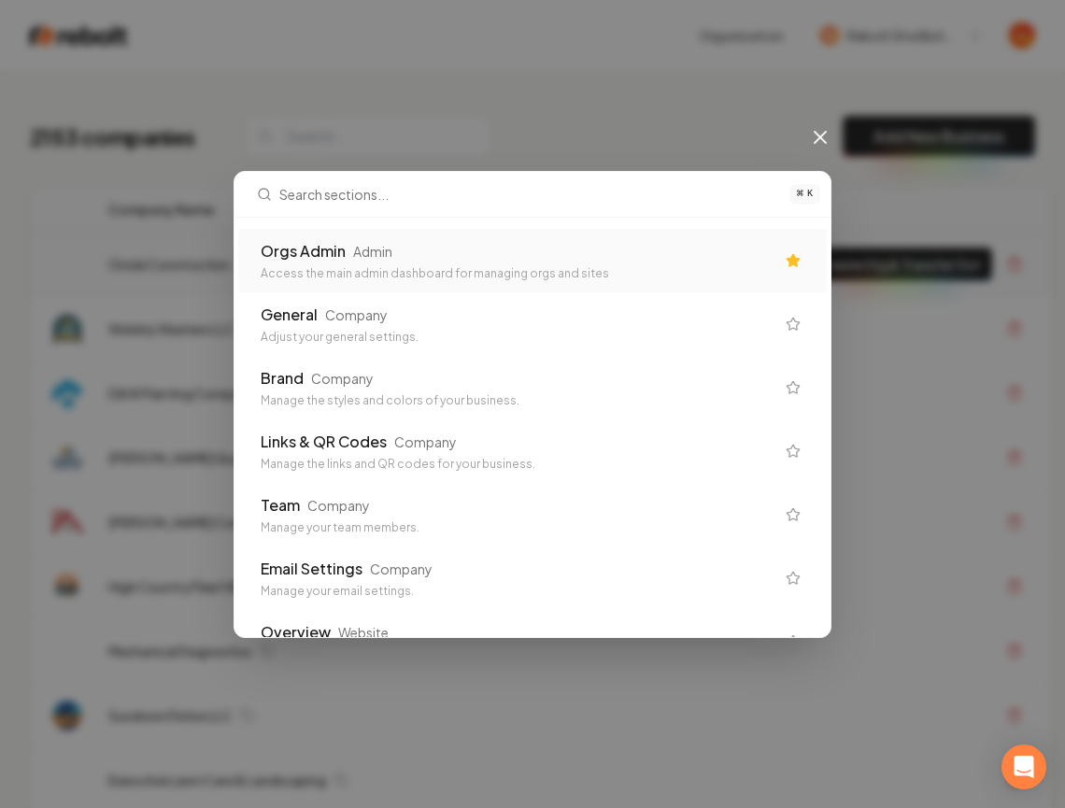
click at [477, 276] on div "Access the main admin dashboard for managing orgs and sites" at bounding box center [518, 273] width 514 height 15
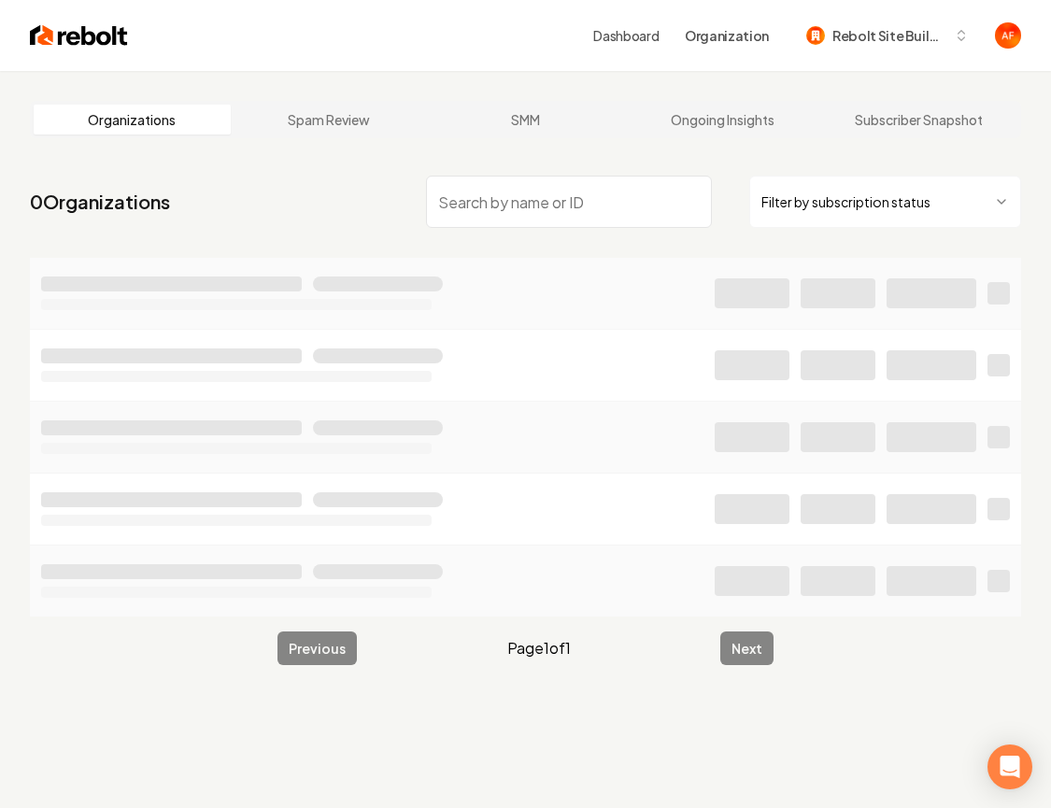
click at [488, 201] on input "search" at bounding box center [568, 202] width 285 height 52
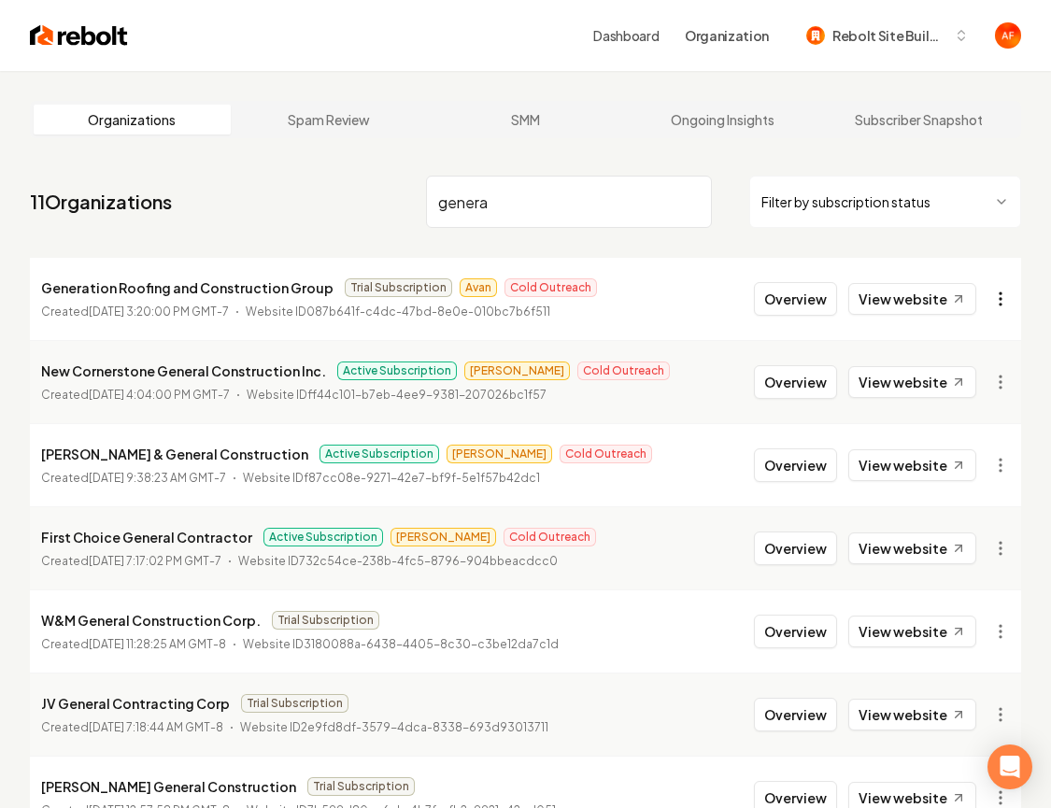
type input "genera"
click at [1010, 304] on html "Dashboard Organization Rebolt Site Builder Organizations Spam Review SMM Ongoin…" at bounding box center [525, 404] width 1051 height 808
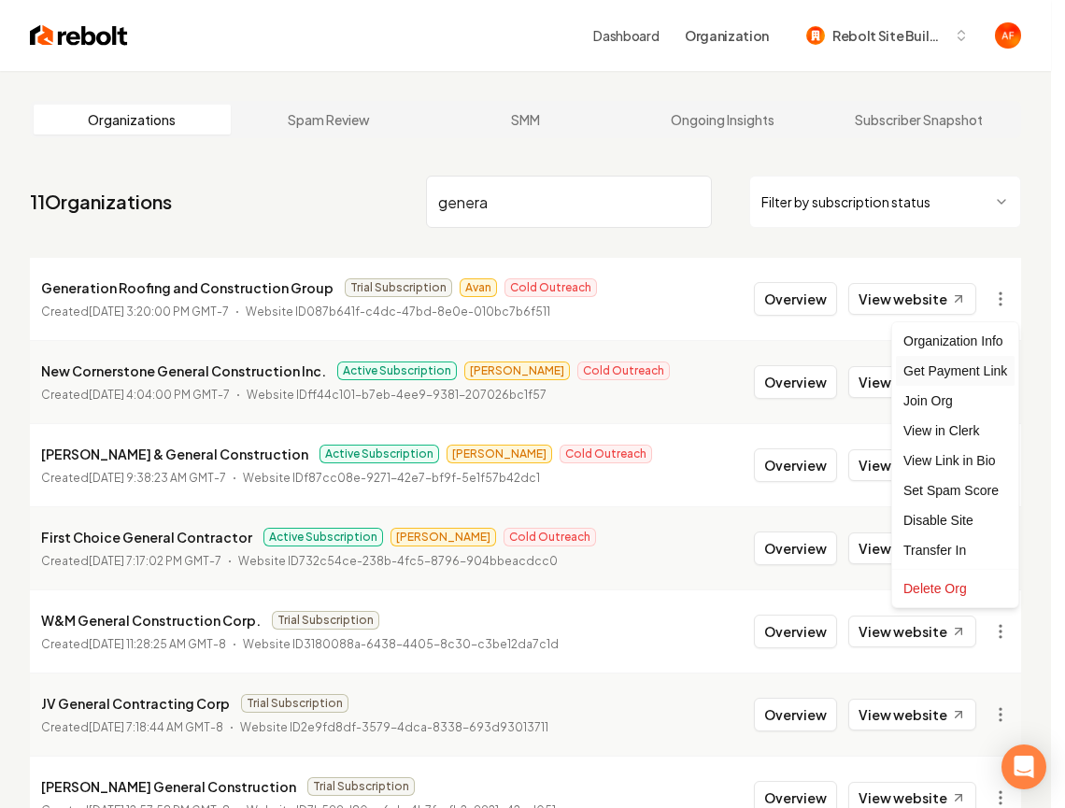
click at [958, 366] on div "Get Payment Link" at bounding box center [955, 371] width 119 height 30
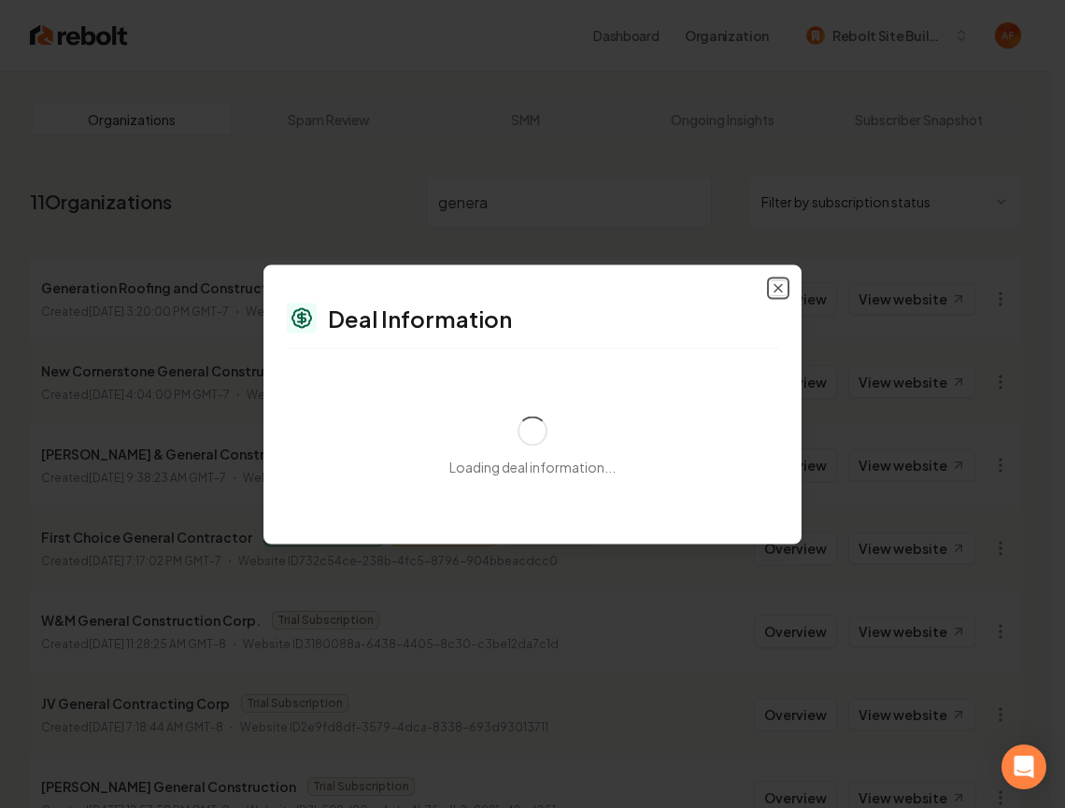
select select "**********"
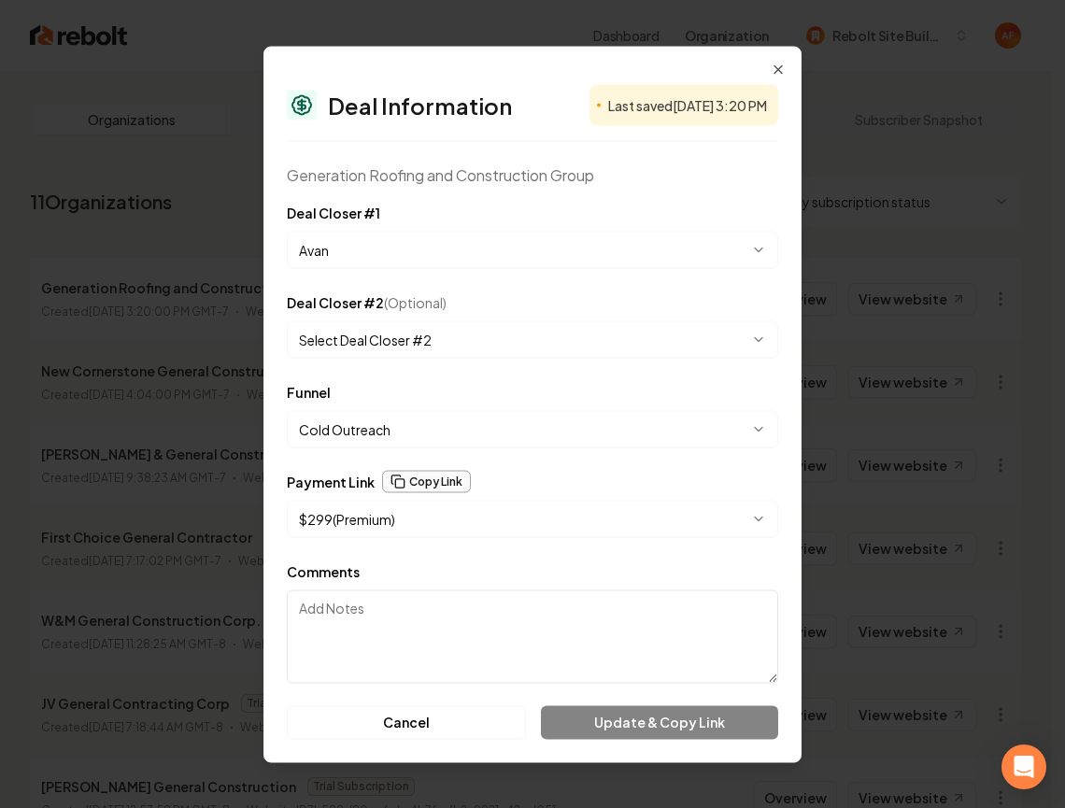
click at [412, 481] on button "Copy Link" at bounding box center [426, 481] width 89 height 22
click at [776, 65] on icon "button" at bounding box center [778, 69] width 15 height 15
